Goal: Task Accomplishment & Management: Complete application form

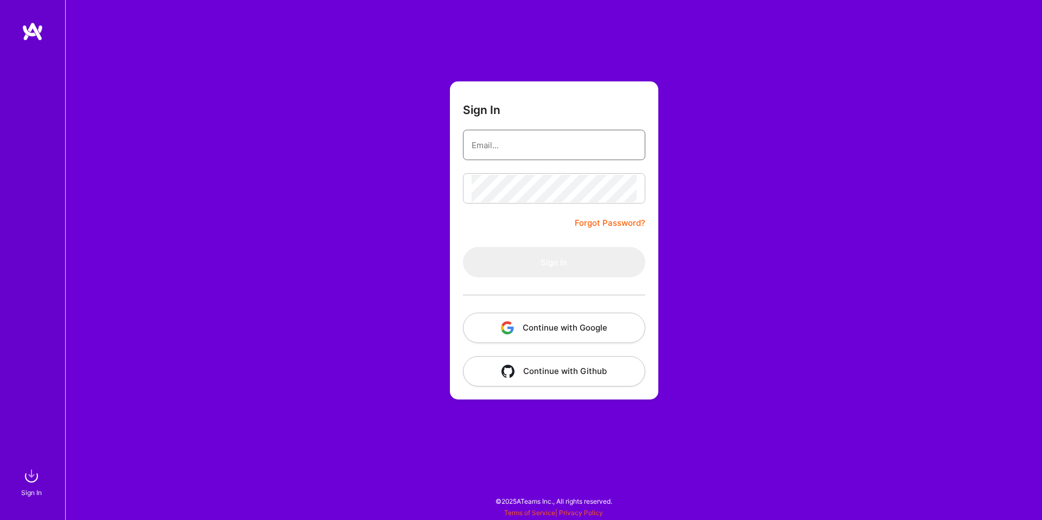
click at [502, 144] on input "email" at bounding box center [554, 145] width 165 height 28
click at [555, 149] on input "email" at bounding box center [554, 145] width 165 height 28
paste input "[EMAIL_ADDRESS][DOMAIN_NAME]"
type input "[EMAIL_ADDRESS][DOMAIN_NAME]"
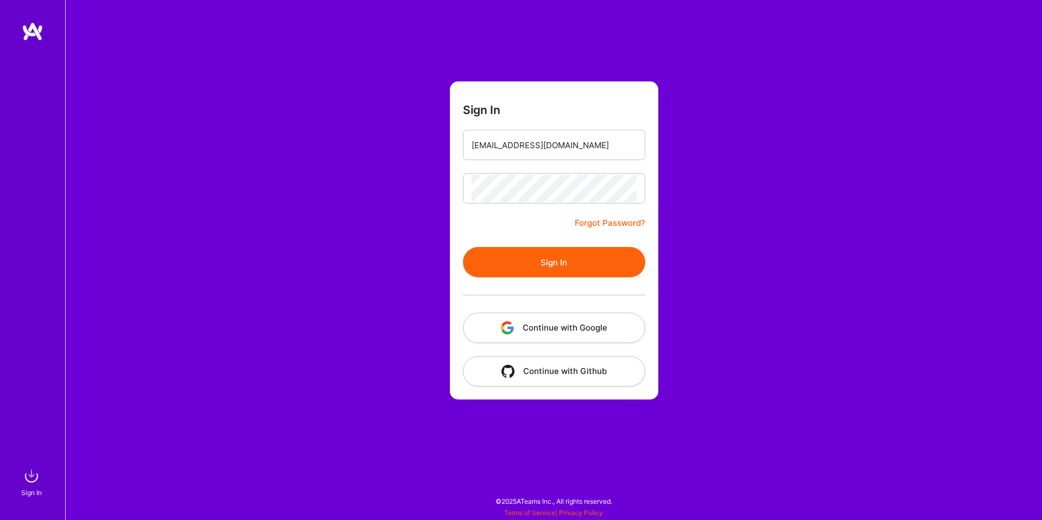
click at [543, 278] on div at bounding box center [554, 294] width 182 height 35
click at [549, 268] on button "Sign In" at bounding box center [554, 262] width 182 height 30
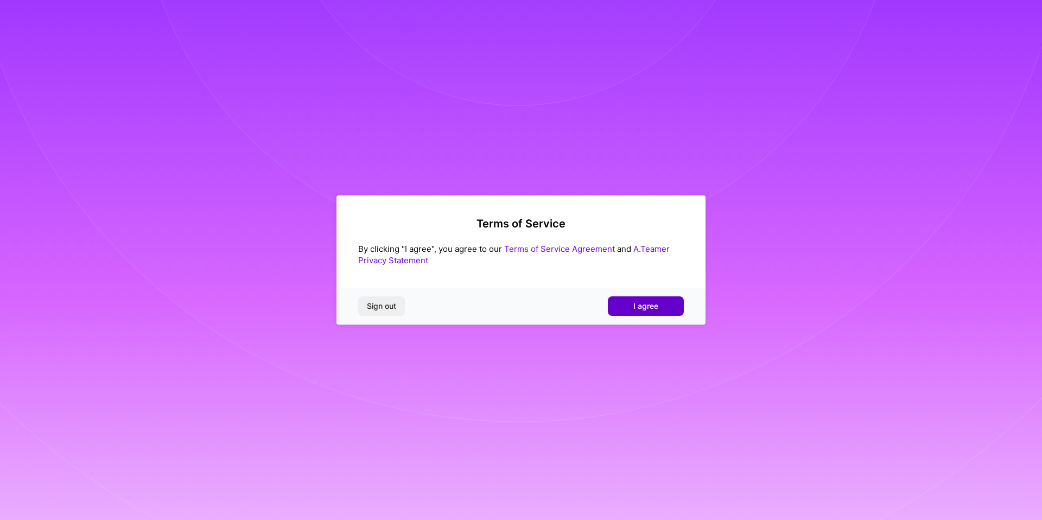
click at [662, 308] on button "I agree" at bounding box center [646, 306] width 76 height 20
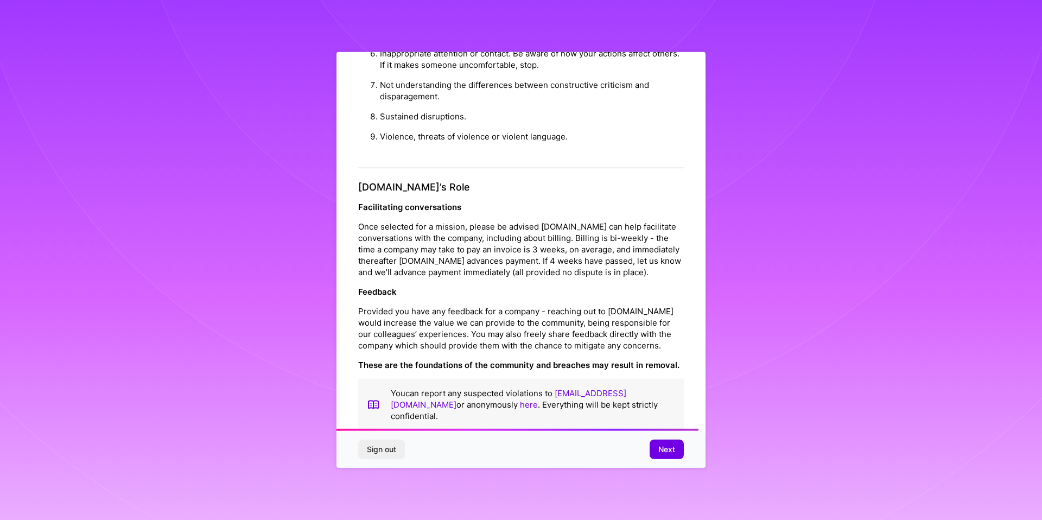
scroll to position [1151, 0]
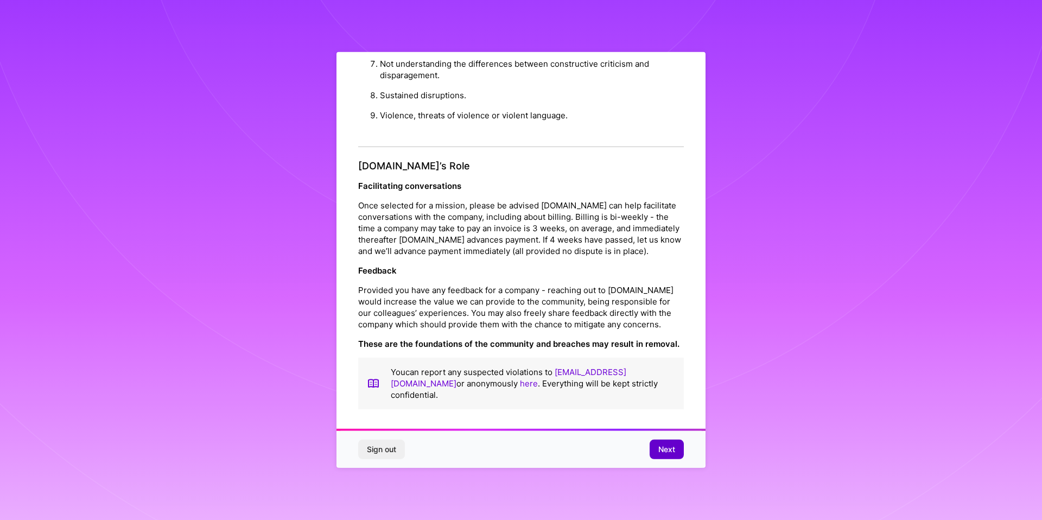
click at [672, 452] on span "Next" at bounding box center [667, 449] width 17 height 11
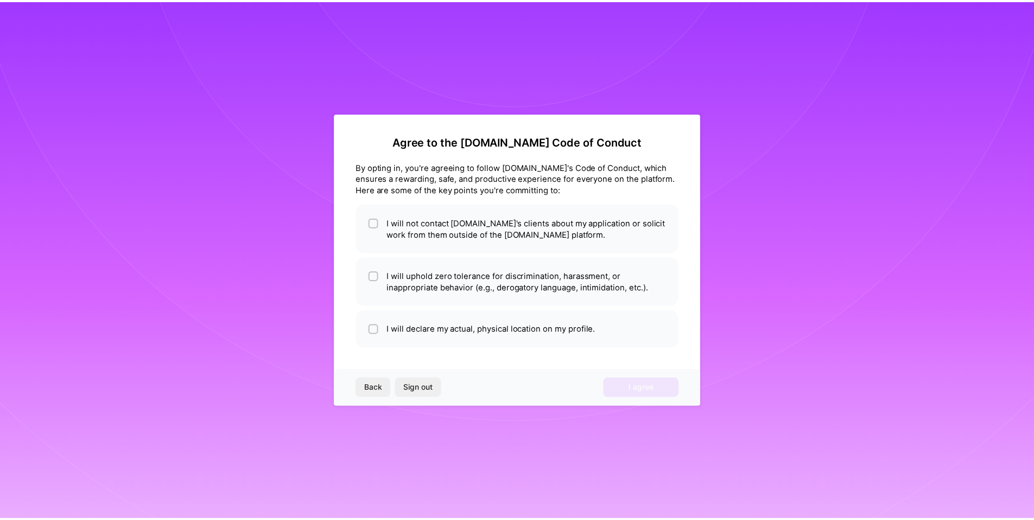
scroll to position [0, 0]
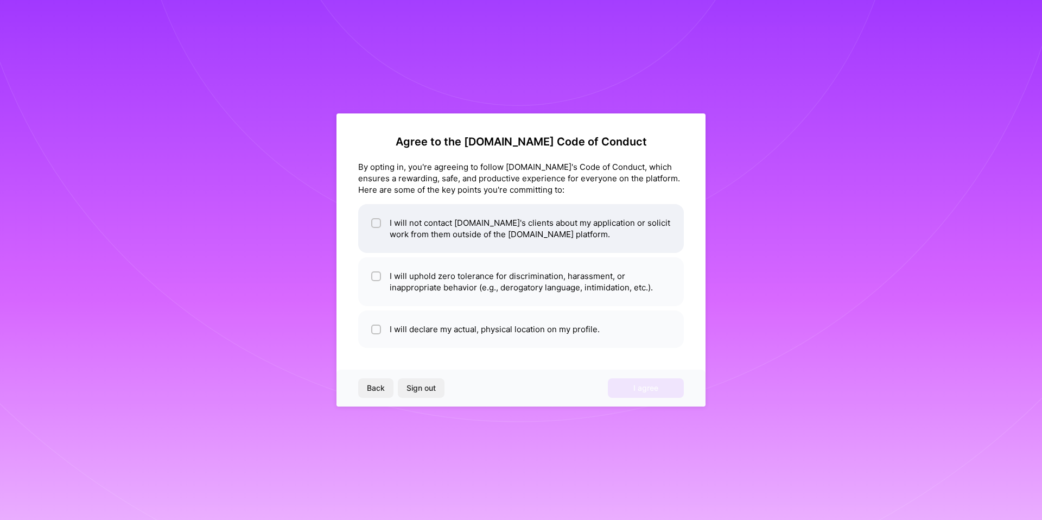
click at [451, 244] on li "I will not contact [DOMAIN_NAME]'s clients about my application or solicit work…" at bounding box center [521, 228] width 326 height 49
checkbox input "true"
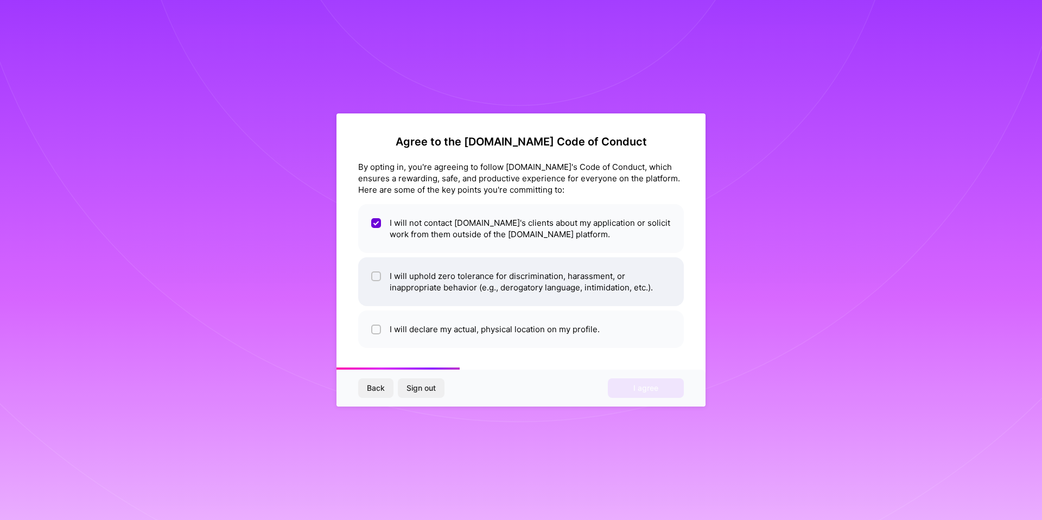
click at [514, 288] on li "I will uphold zero tolerance for discrimination, harassment, or inappropriate b…" at bounding box center [521, 281] width 326 height 49
checkbox input "true"
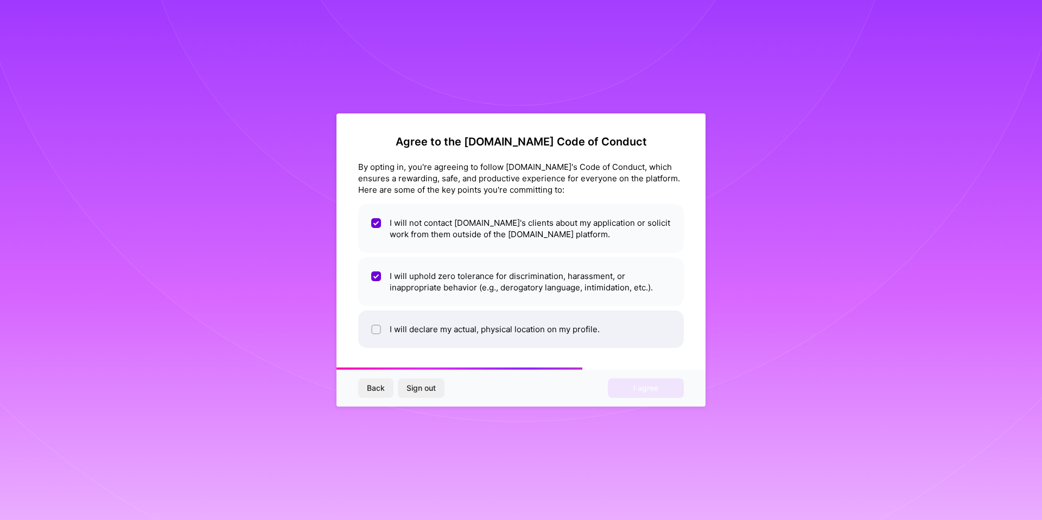
click at [518, 334] on li "I will declare my actual, physical location on my profile." at bounding box center [521, 329] width 326 height 37
checkbox input "true"
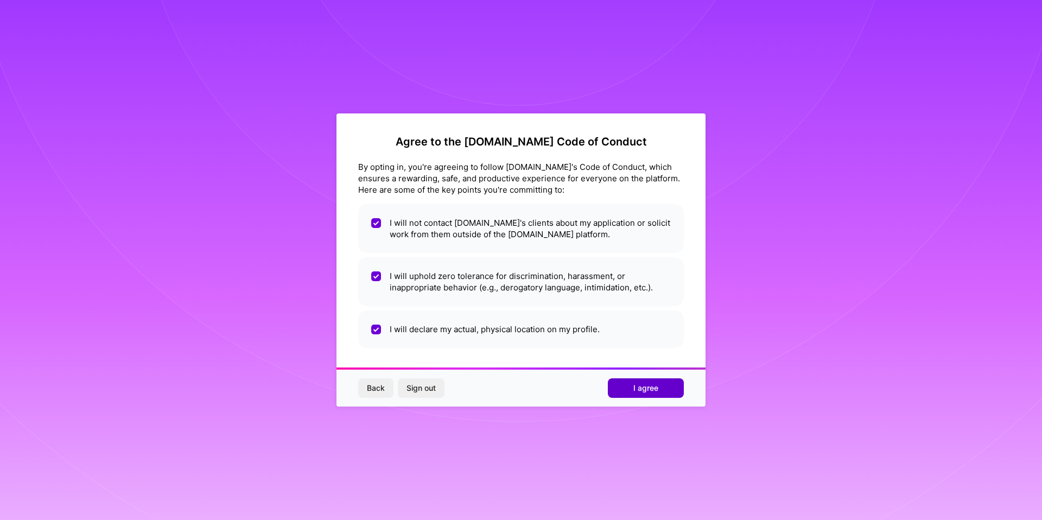
click at [645, 388] on span "I agree" at bounding box center [646, 388] width 25 height 11
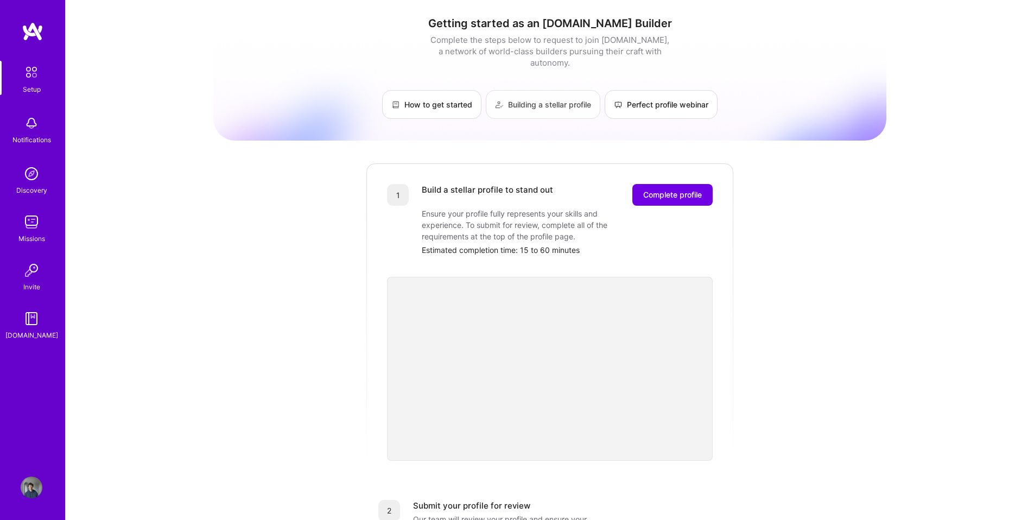
click at [537, 99] on link "Building a stellar profile" at bounding box center [543, 104] width 115 height 29
click at [672, 189] on span "Complete profile" at bounding box center [672, 194] width 59 height 11
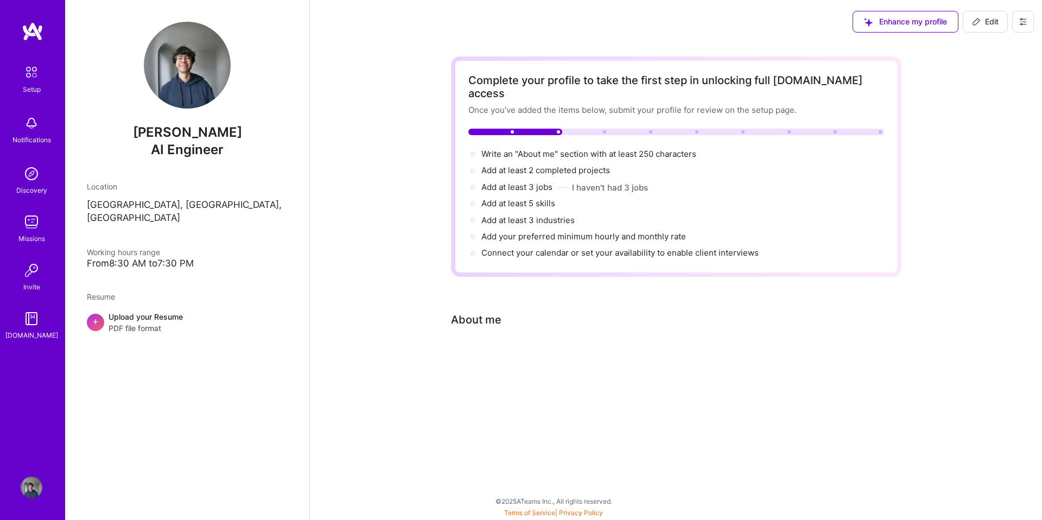
click at [501, 320] on div "Complete your profile to take the first step in unlocking full [DOMAIN_NAME] ac…" at bounding box center [676, 220] width 451 height 328
click at [535, 149] on span "Write an "About me" section with at least 250 characters →" at bounding box center [595, 154] width 227 height 10
select select "US"
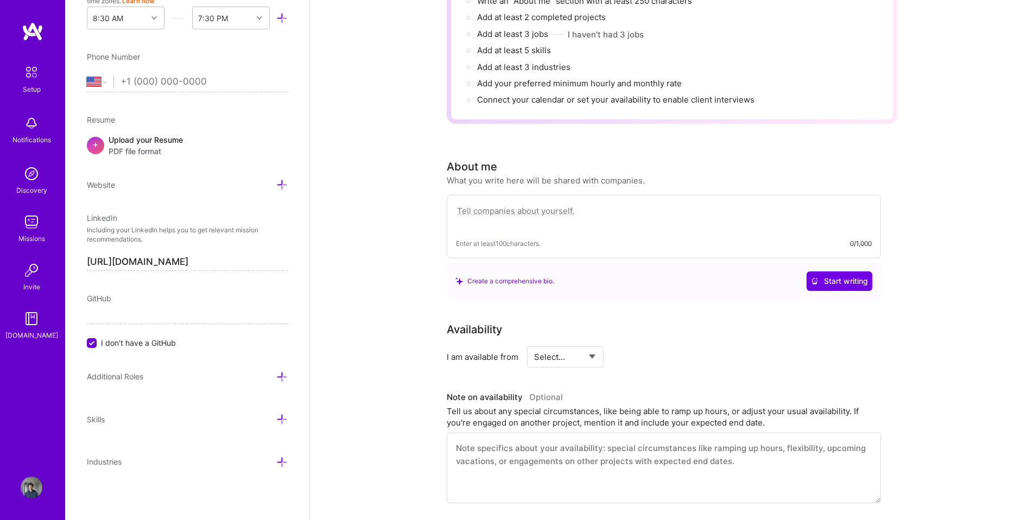
scroll to position [197, 0]
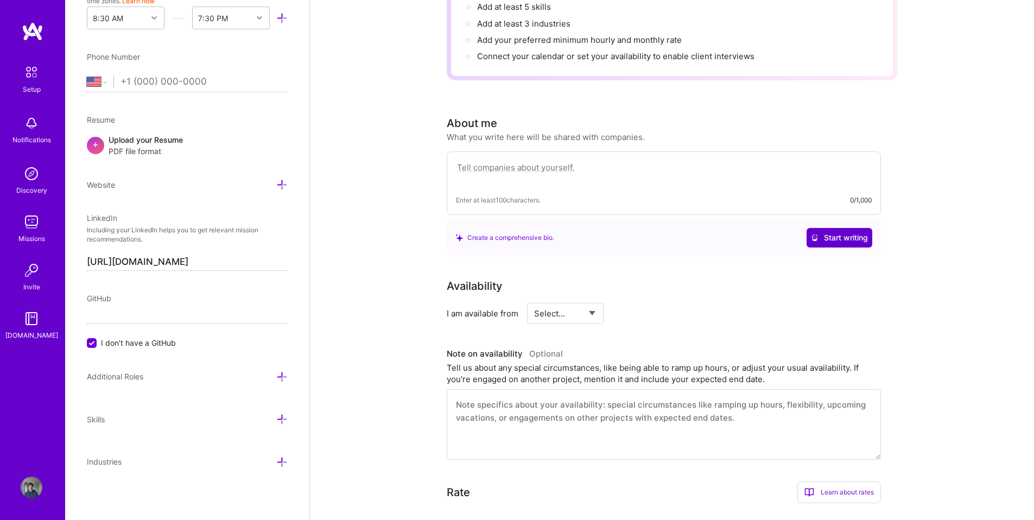
click at [832, 230] on button "Start writing" at bounding box center [840, 238] width 66 height 20
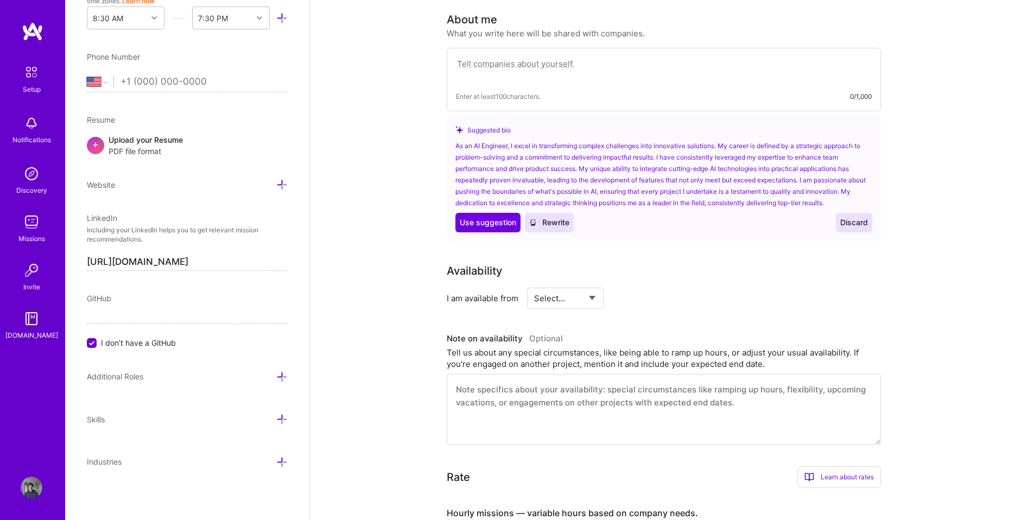
scroll to position [365, 0]
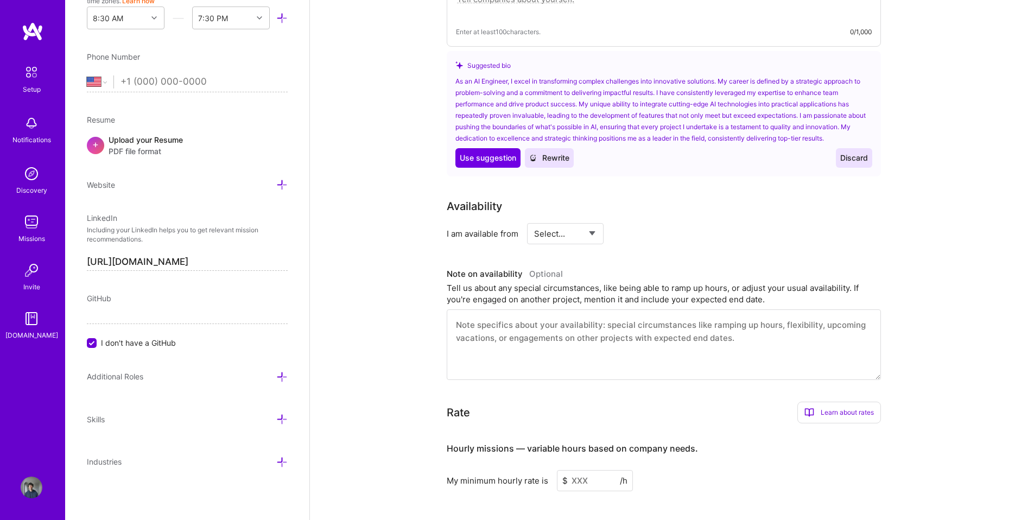
click at [620, 351] on textarea at bounding box center [664, 344] width 434 height 71
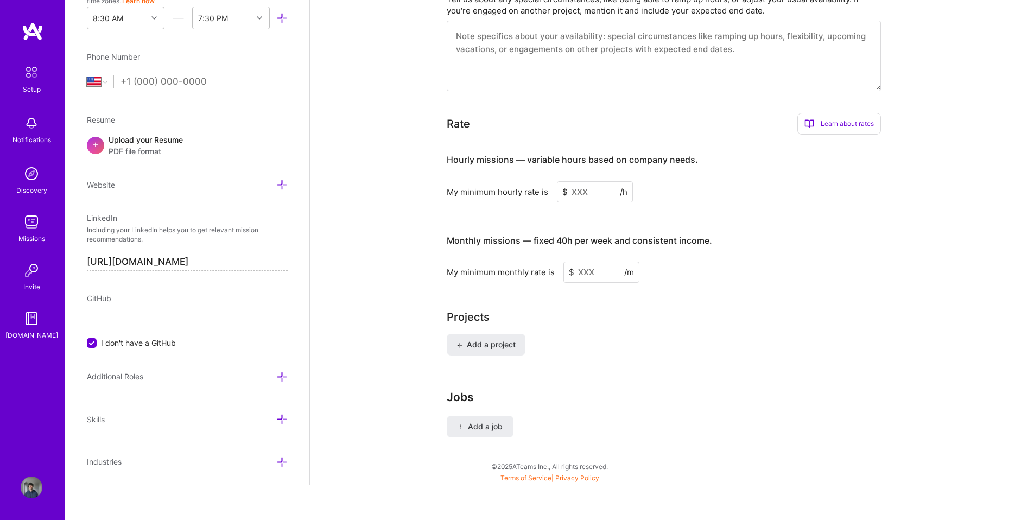
scroll to position [371, 0]
